Goal: Find specific page/section: Find specific page/section

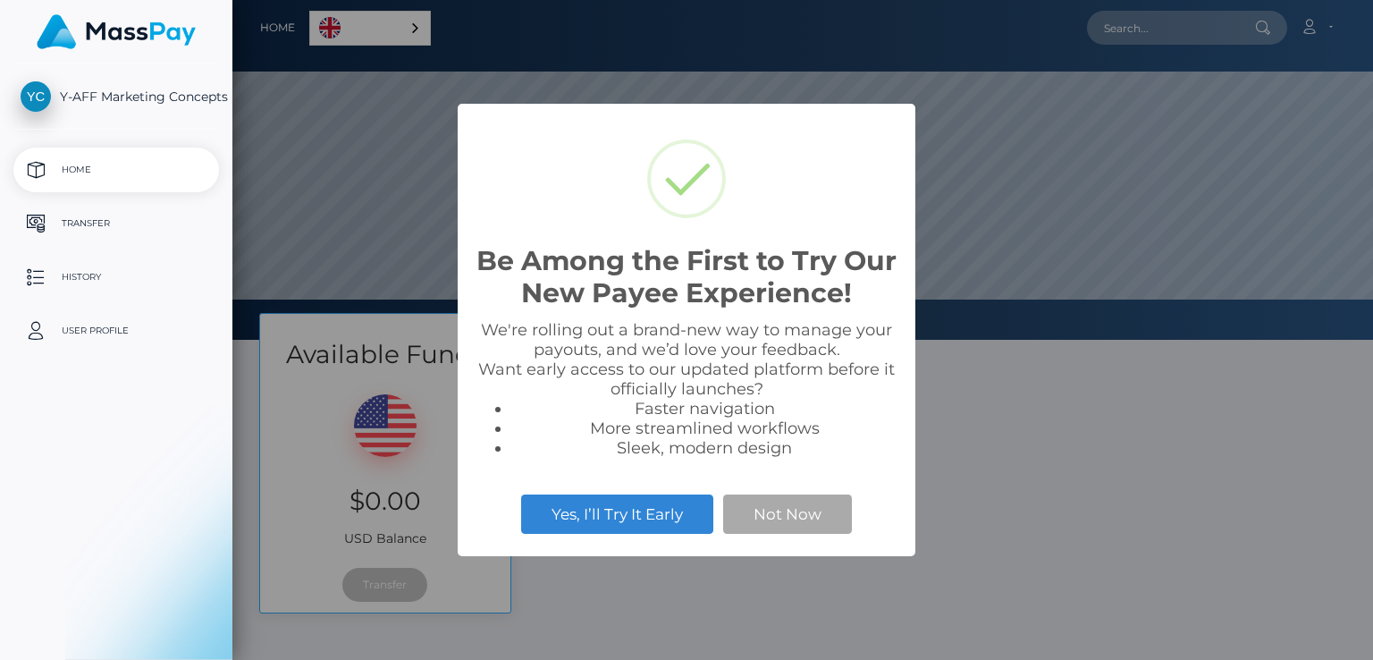
scroll to position [340, 1141]
select select
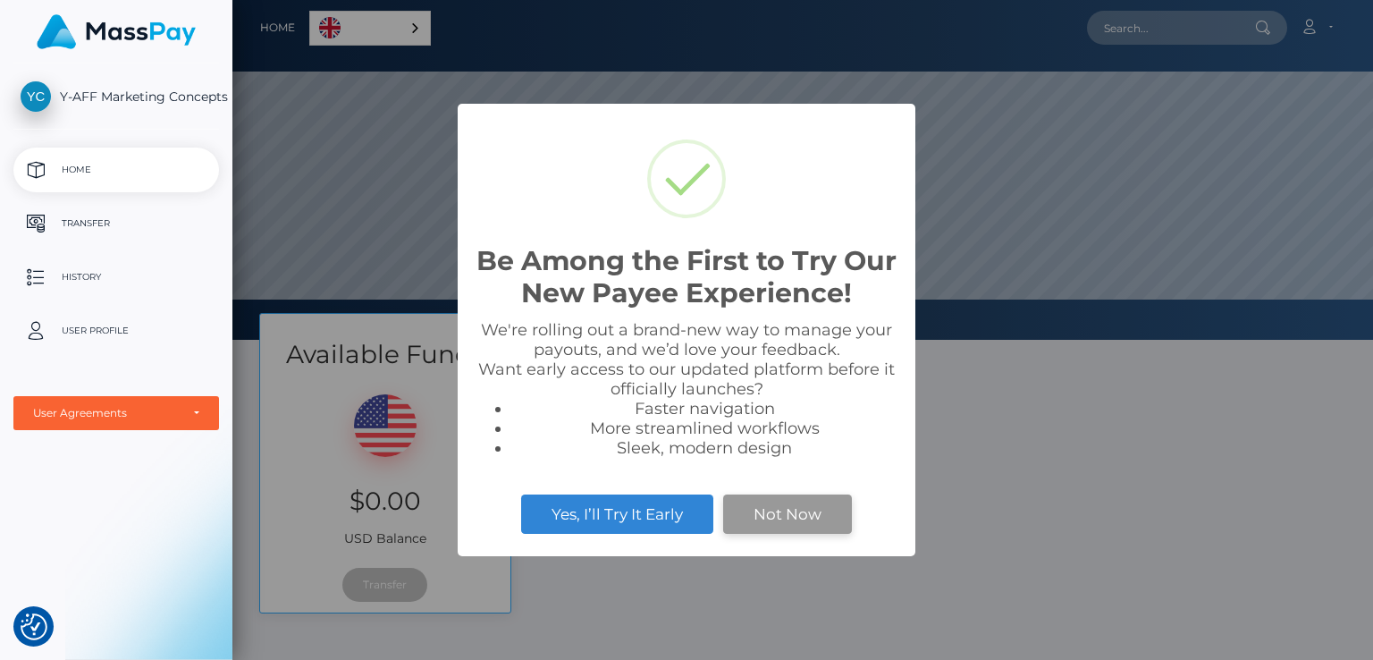
click at [803, 507] on button "Not Now" at bounding box center [787, 513] width 129 height 39
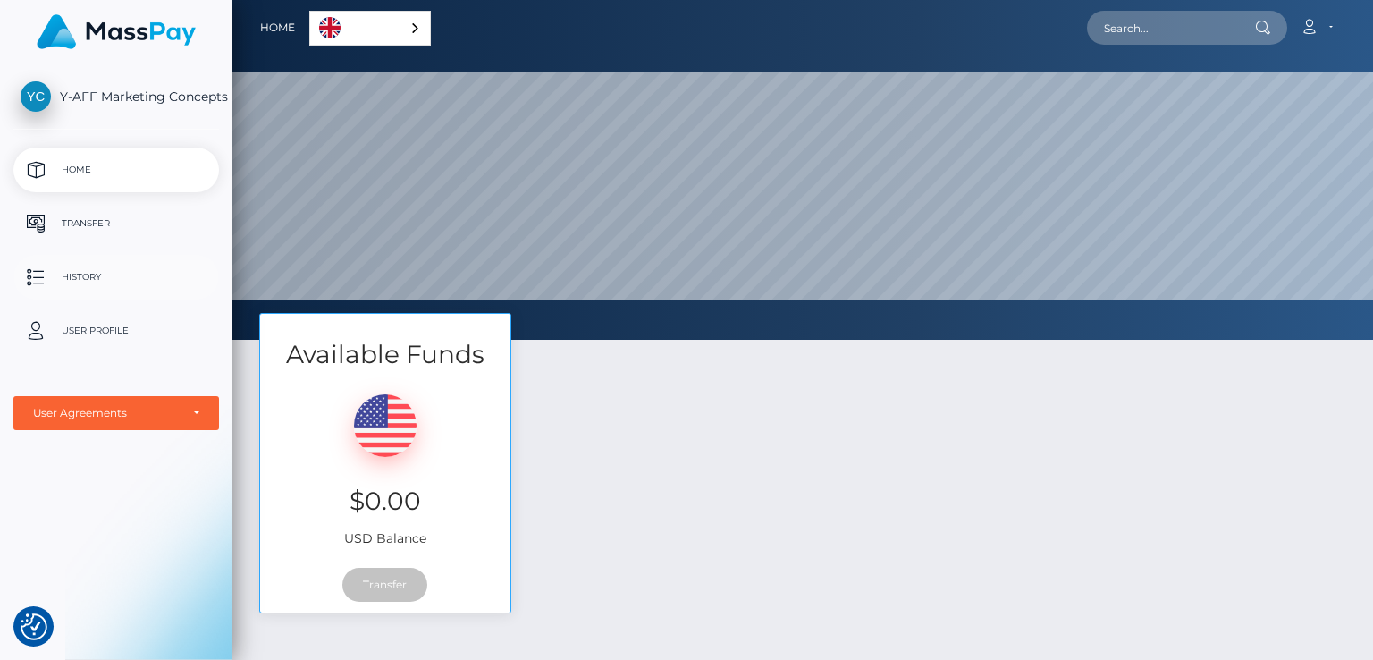
click at [82, 277] on p "History" at bounding box center [116, 277] width 191 height 27
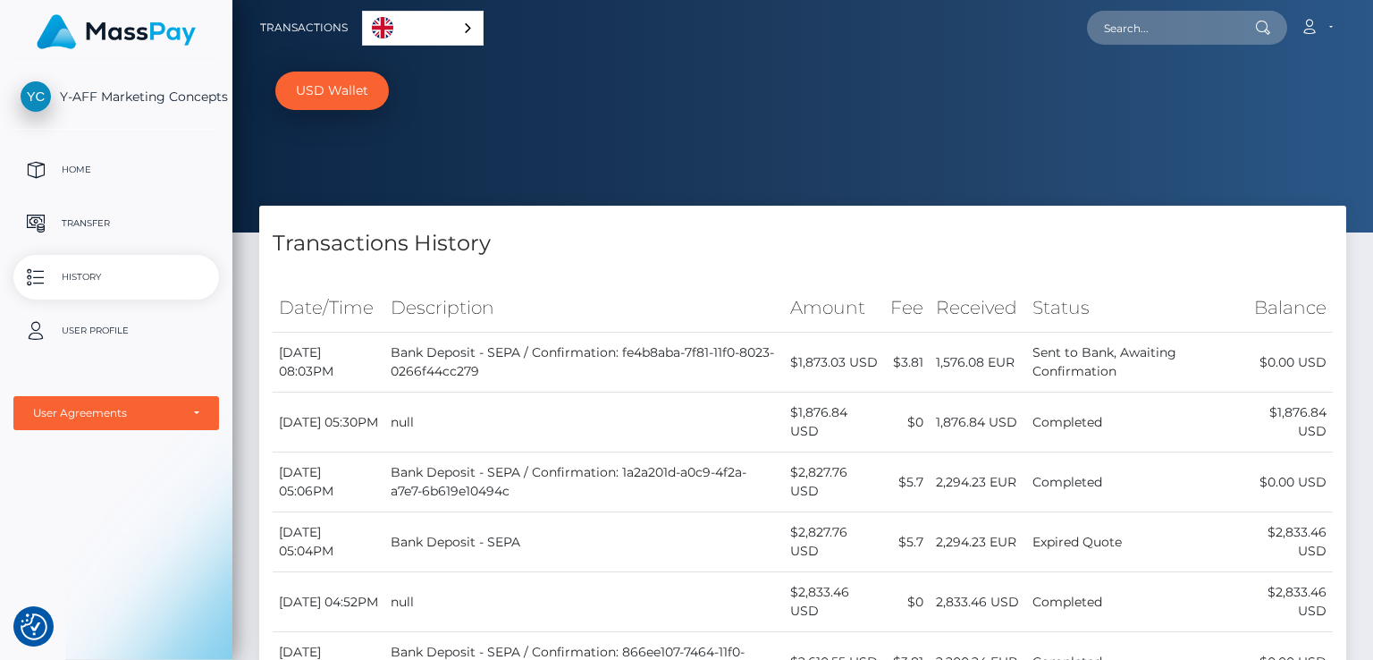
drag, startPoint x: 1372, startPoint y: 98, endPoint x: 1372, endPoint y: 169, distance: 70.6
click at [1372, 169] on div "USD Wallet" at bounding box center [802, 116] width 1141 height 232
